Goal: Task Accomplishment & Management: Complete application form

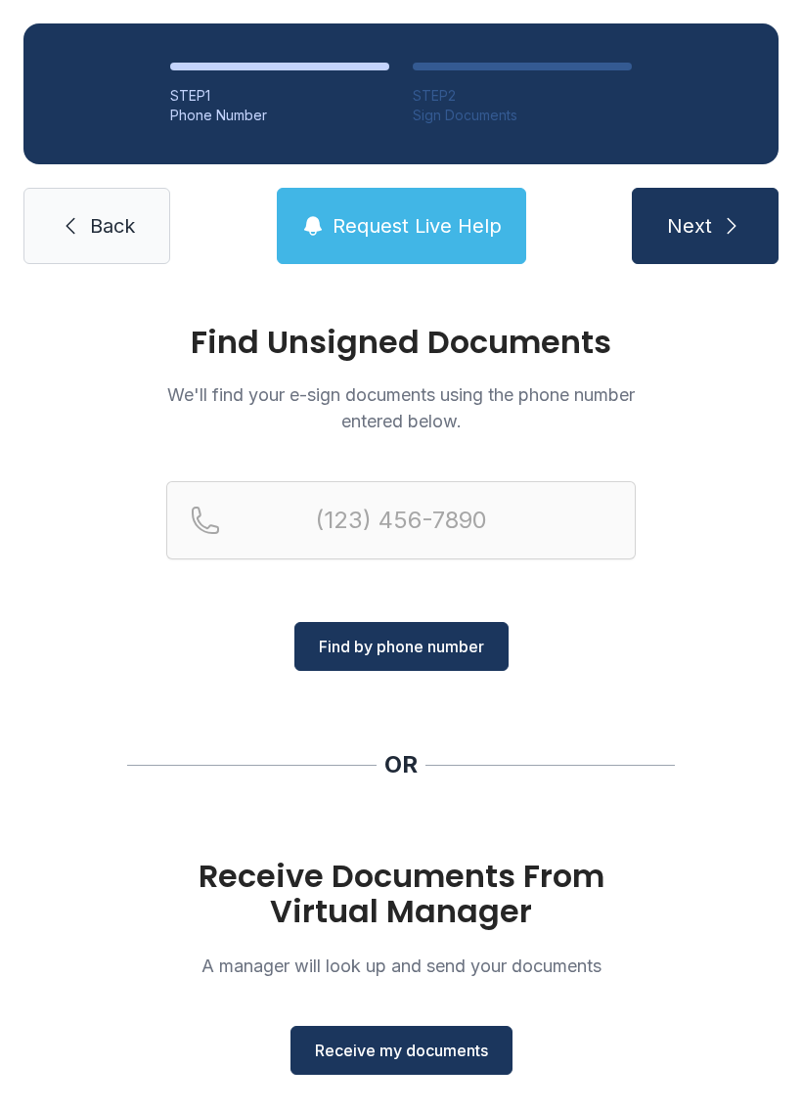
click at [407, 1047] on span "Receive my documents" at bounding box center [401, 1049] width 173 height 23
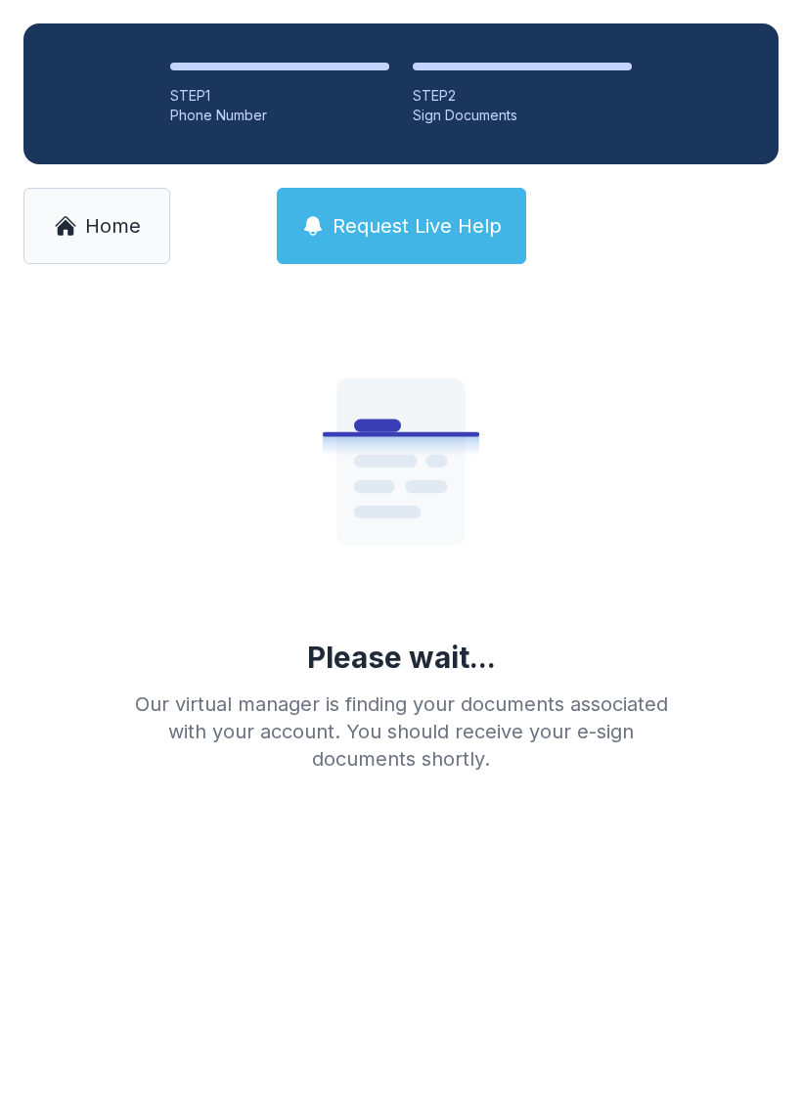
click at [94, 199] on link "Home" at bounding box center [96, 226] width 147 height 76
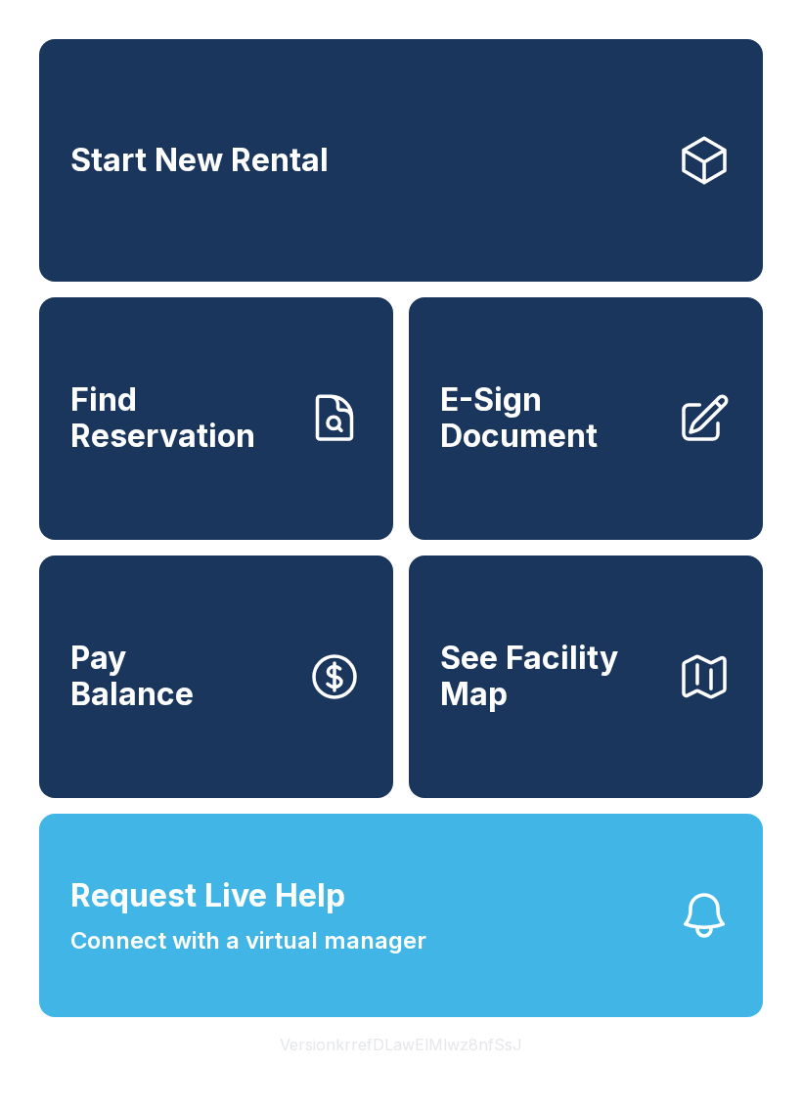
click at [560, 437] on span "E-Sign Document" at bounding box center [550, 417] width 221 height 71
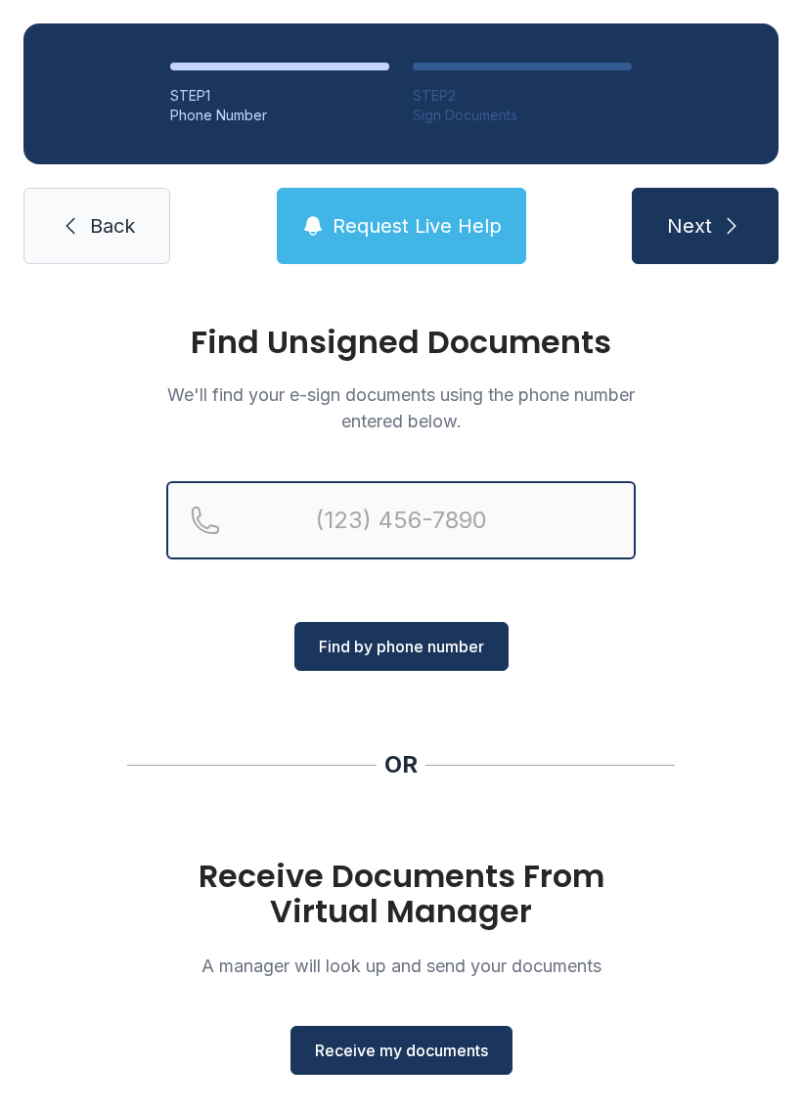
click at [340, 521] on input "Reservation phone number" at bounding box center [400, 520] width 469 height 78
type input "[PHONE_NUMBER]"
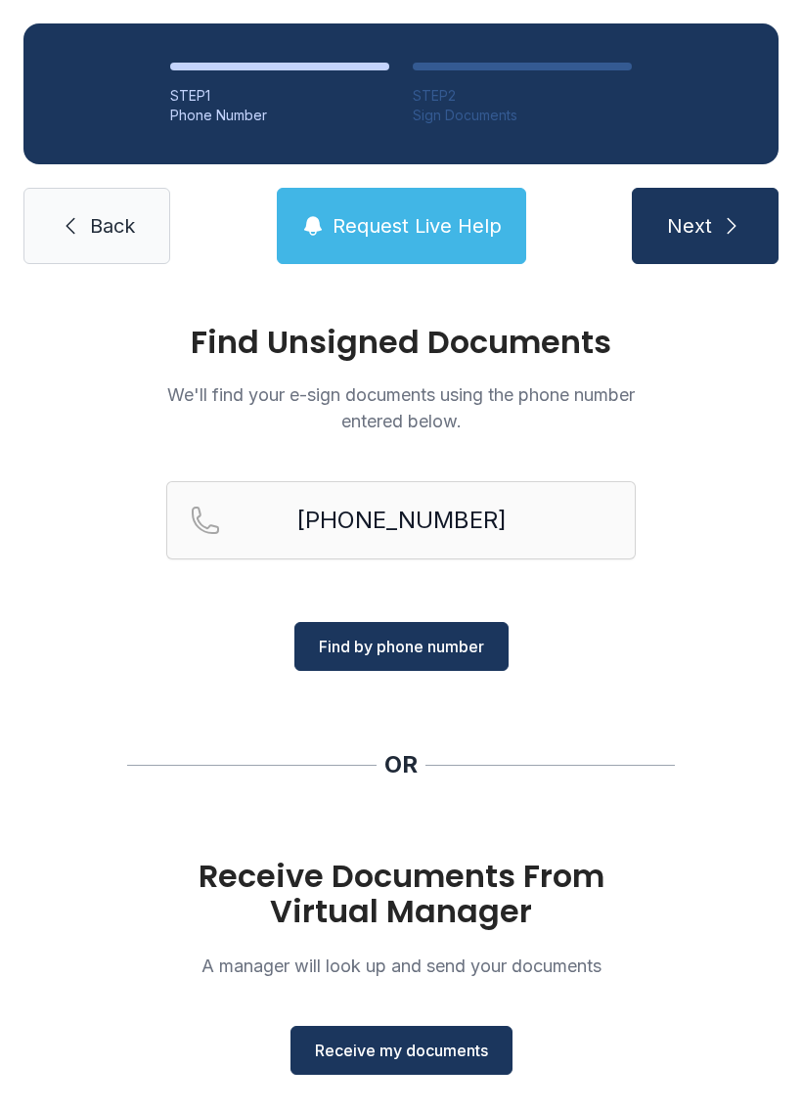
click at [404, 640] on span "Find by phone number" at bounding box center [401, 646] width 165 height 23
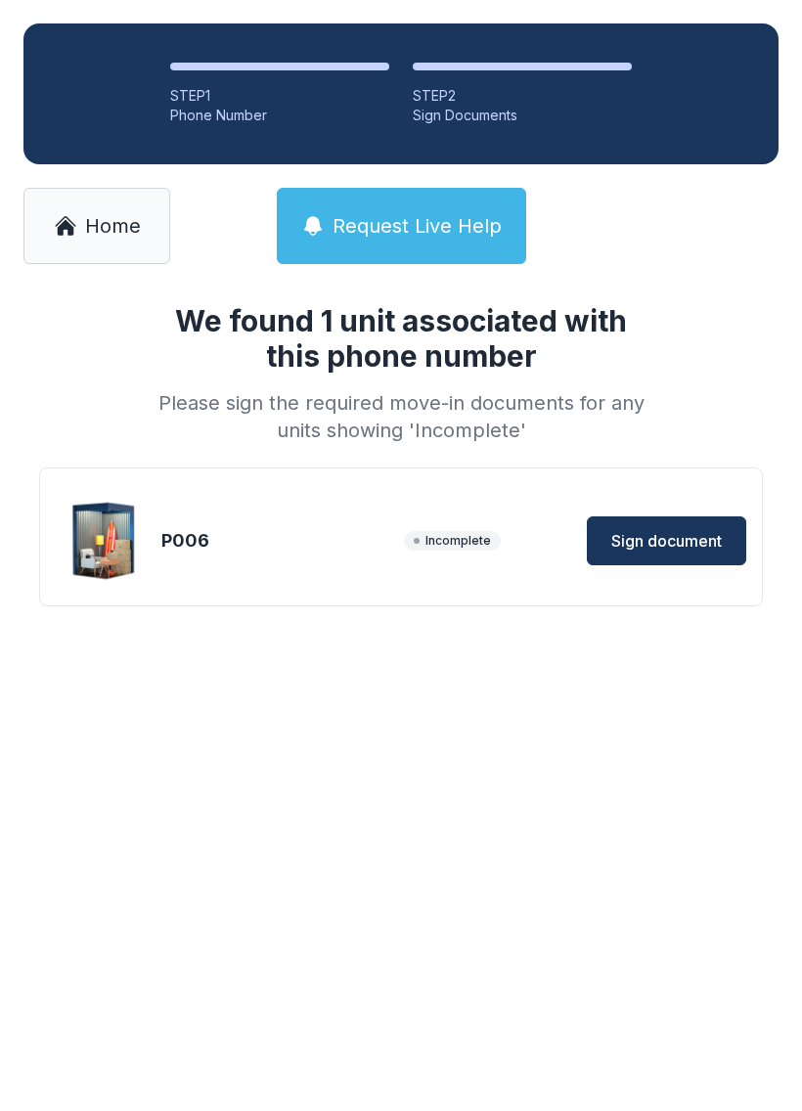
click at [675, 506] on div "P006 Incomplete Sign document" at bounding box center [401, 541] width 690 height 98
click at [645, 522] on button "Sign document" at bounding box center [666, 540] width 159 height 49
